Goal: Information Seeking & Learning: Learn about a topic

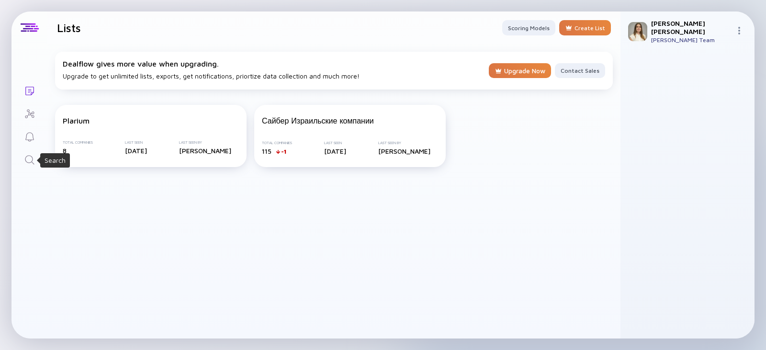
click at [32, 161] on icon "Search" at bounding box center [29, 159] width 9 height 9
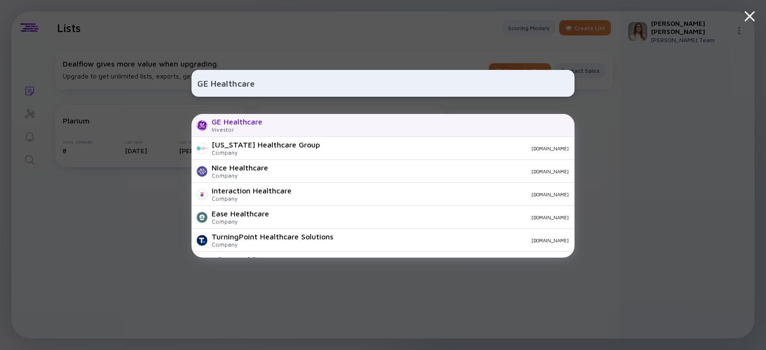
type input "GE Healthcare"
click at [281, 119] on div "GE Healthcare Investor" at bounding box center [383, 125] width 383 height 23
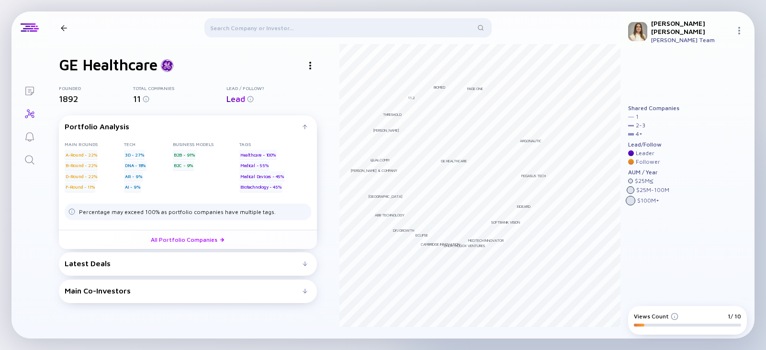
click at [135, 99] on span "11" at bounding box center [137, 99] width 8 height 10
click at [249, 28] on div at bounding box center [348, 29] width 287 height 23
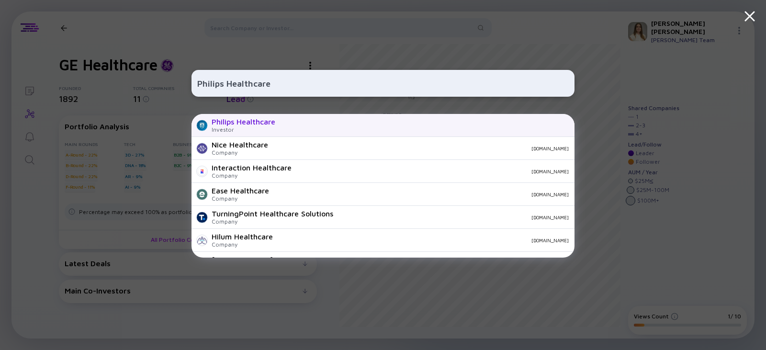
type input "Philips Healthcare"
click at [306, 124] on div "Philips Healthcare Investor" at bounding box center [383, 125] width 383 height 23
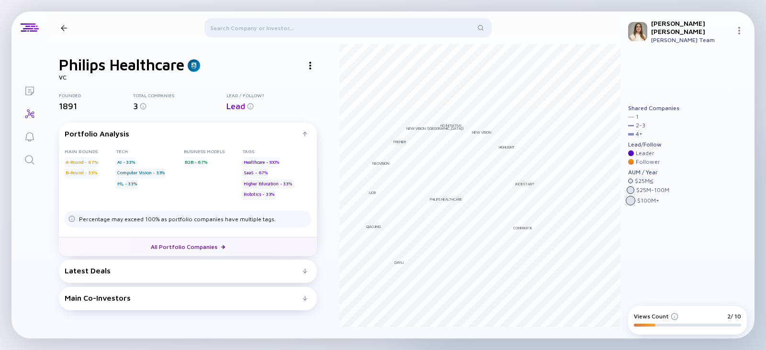
click at [192, 243] on link "All Portfolio Companies" at bounding box center [188, 246] width 258 height 19
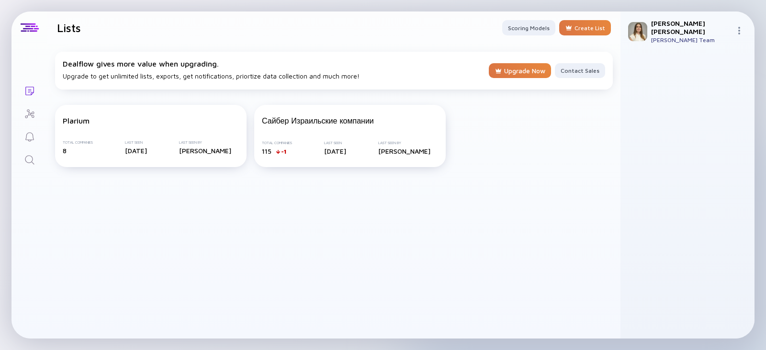
click at [31, 160] on icon "Search" at bounding box center [29, 159] width 11 height 11
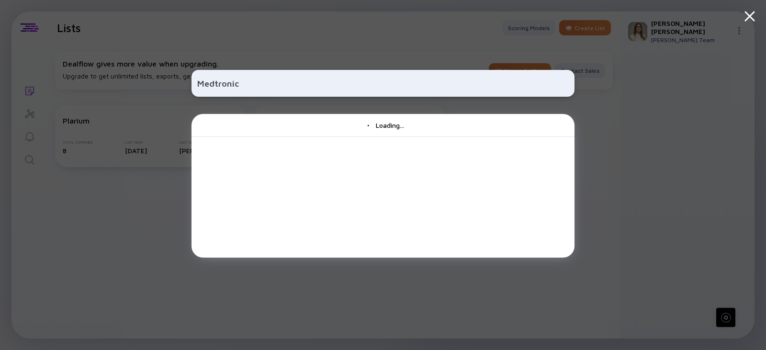
type input "Medtronic"
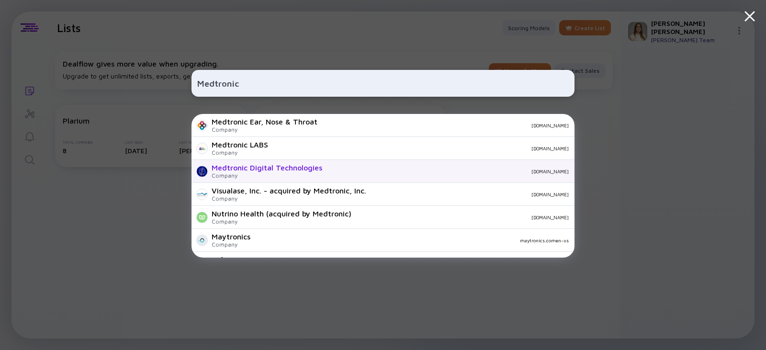
click at [361, 166] on div "Medtronic Digital Technologies Company [DOMAIN_NAME]" at bounding box center [383, 171] width 383 height 23
